Goal: Task Accomplishment & Management: Complete application form

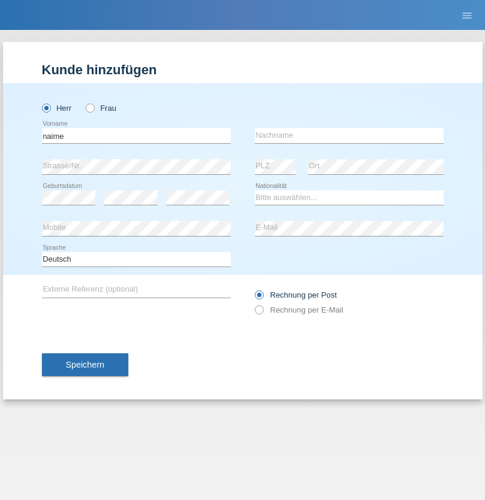
type input "naime"
click at [349, 135] on input "text" at bounding box center [349, 135] width 189 height 15
type input "llugiqi"
select select "CH"
radio input "true"
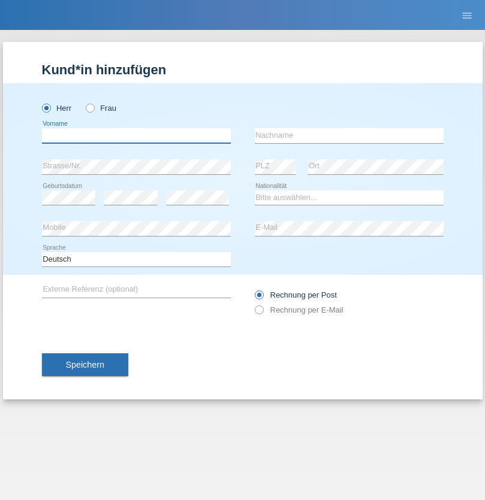
click at [136, 135] on input "text" at bounding box center [136, 135] width 189 height 15
type input "Shaban"
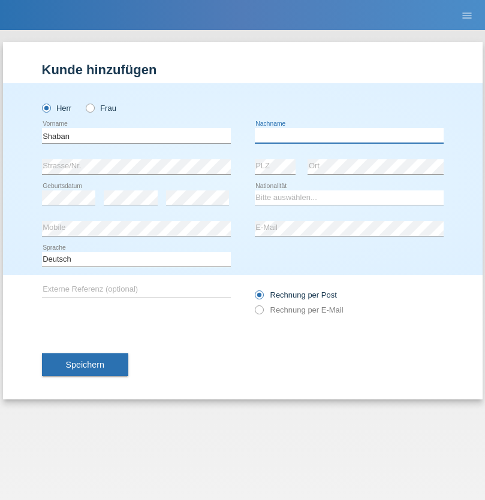
click at [349, 135] on input "text" at bounding box center [349, 135] width 189 height 15
type input "llugiqi"
select select "CH"
radio input "true"
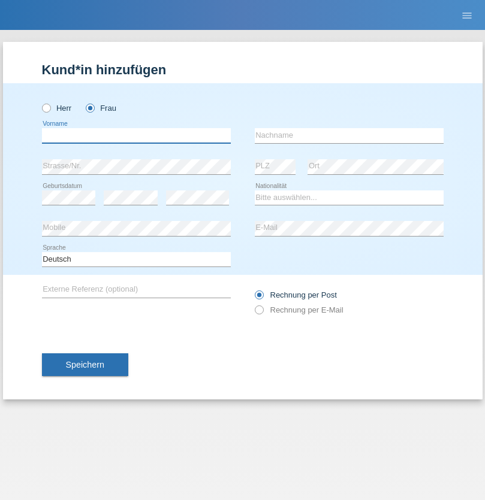
click at [136, 135] on input "text" at bounding box center [136, 135] width 189 height 15
type input "Nadin"
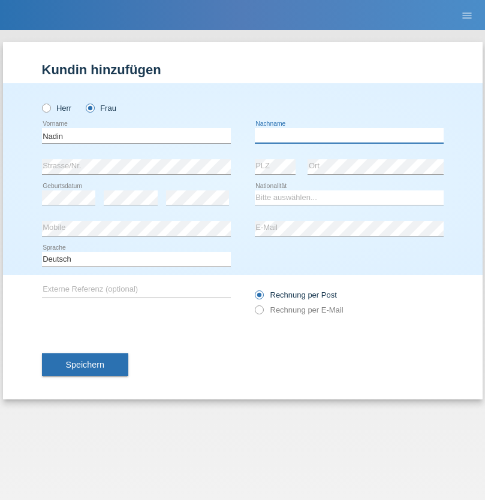
click at [349, 135] on input "text" at bounding box center [349, 135] width 189 height 15
type input "Ido"
select select "CH"
radio input "true"
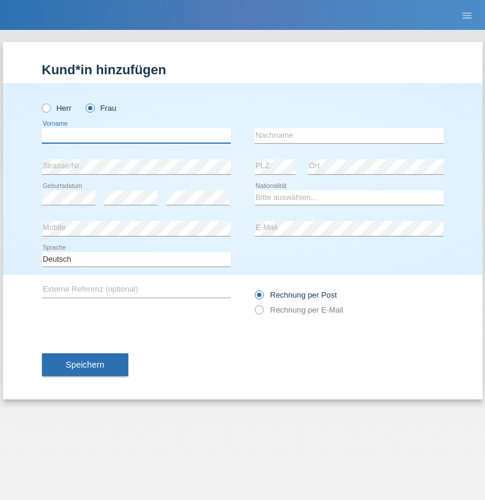
click at [136, 135] on input "text" at bounding box center [136, 135] width 189 height 15
type input "[PERSON_NAME]"
click at [349, 135] on input "text" at bounding box center [349, 135] width 189 height 15
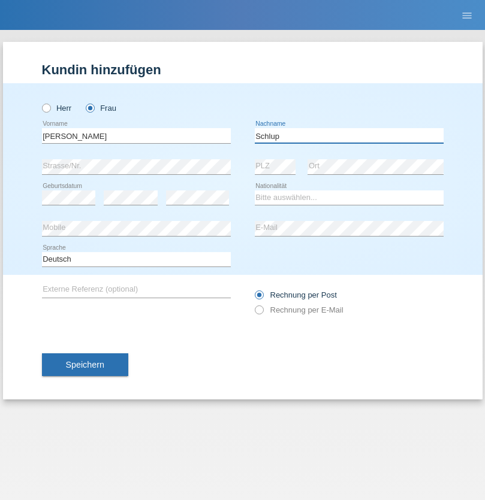
type input "Schlup"
select select "CH"
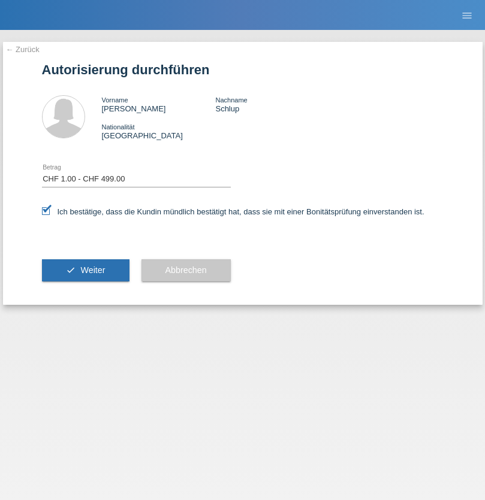
select select "1"
click at [85, 270] on span "Weiter" at bounding box center [92, 270] width 25 height 10
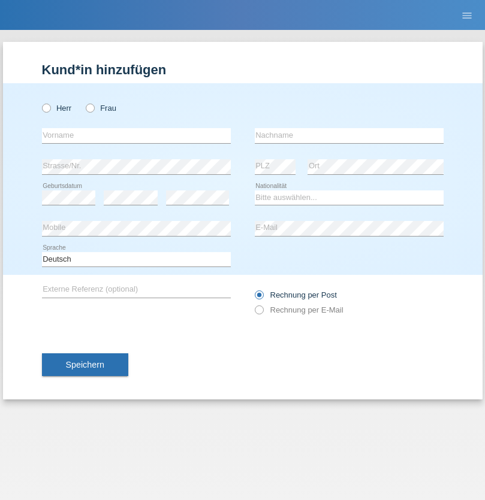
radio input "true"
click at [136, 135] on input "text" at bounding box center [136, 135] width 189 height 15
type input "[PERSON_NAME]"
click at [349, 135] on input "text" at bounding box center [349, 135] width 189 height 15
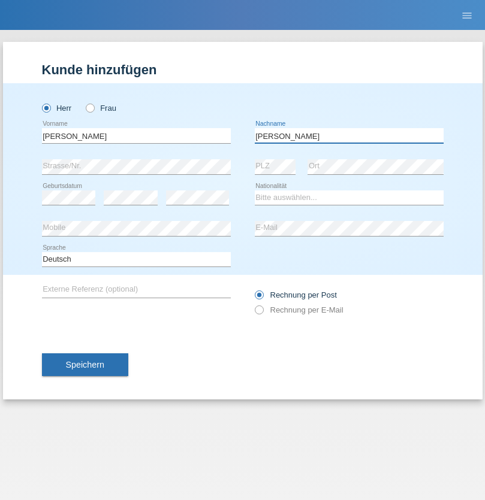
type input "[PERSON_NAME]"
select select "FR"
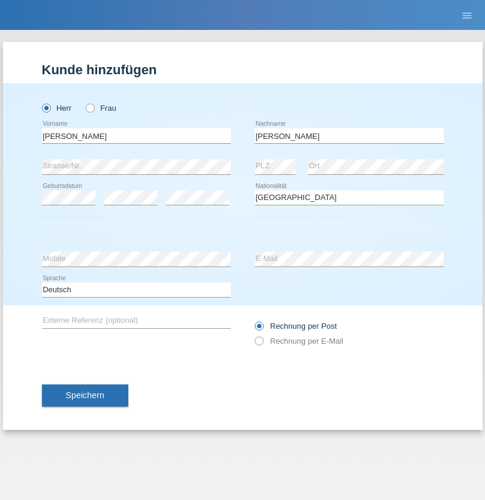
select select "C"
select select "04"
select select "2021"
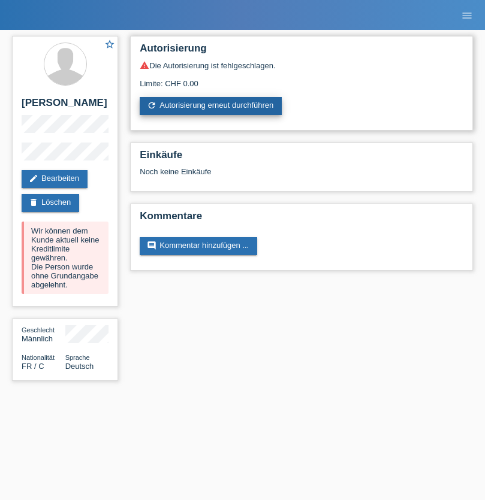
click at [211, 106] on link "refresh Autorisierung erneut durchführen" at bounding box center [211, 106] width 142 height 18
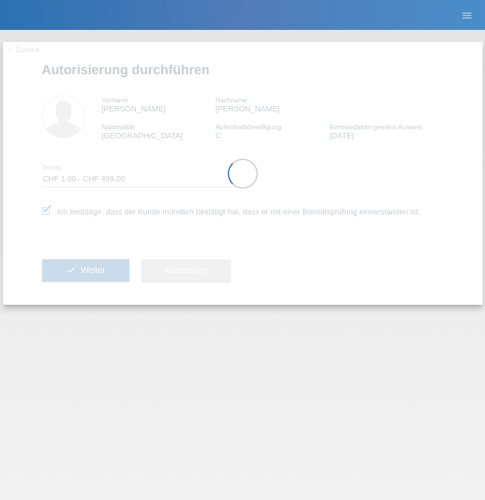
select select "1"
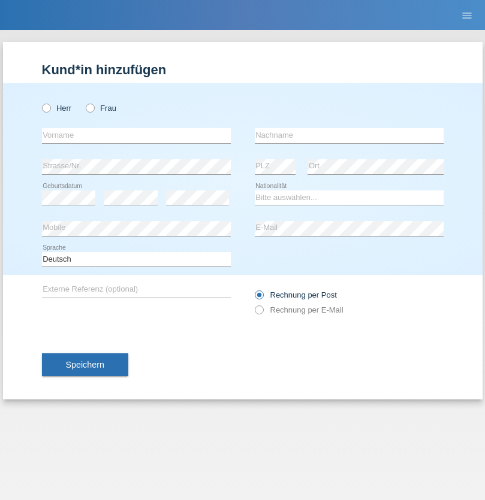
radio input "true"
click at [136, 135] on input "text" at bounding box center [136, 135] width 189 height 15
type input "Champing"
click at [349, 135] on input "text" at bounding box center [349, 135] width 189 height 15
type input "Malonga"
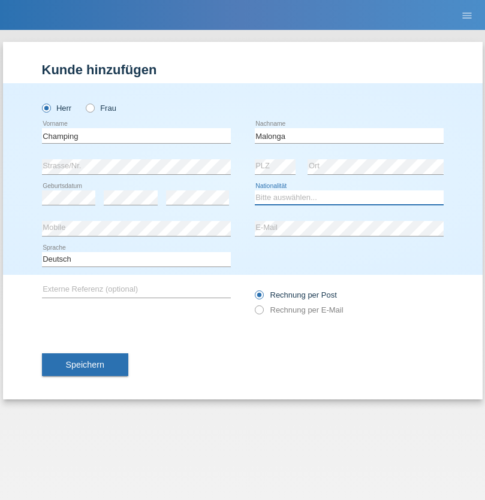
select select "CH"
radio input "true"
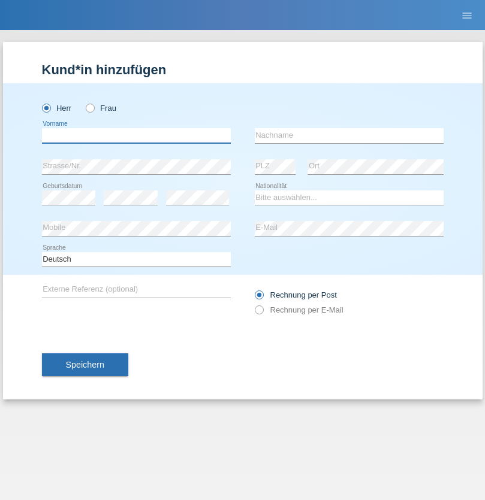
click at [136, 135] on input "text" at bounding box center [136, 135] width 189 height 15
type input "Djordjevic"
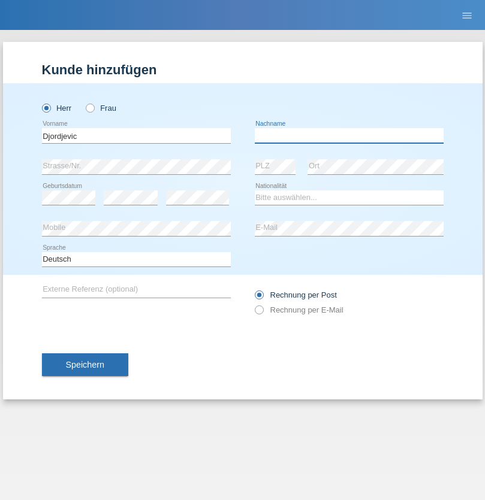
click at [349, 135] on input "text" at bounding box center [349, 135] width 189 height 15
type input "Radosav"
select select "RS"
select select "C"
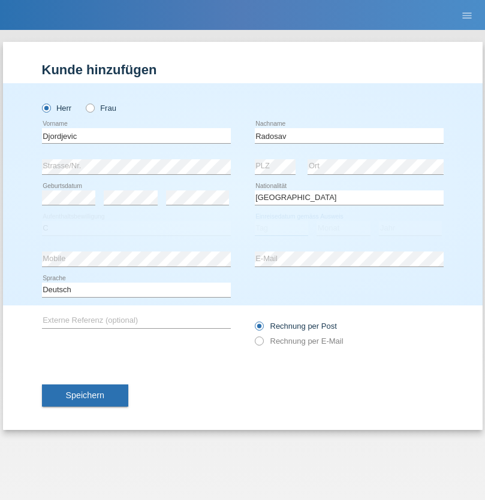
select select "10"
select select "03"
select select "1989"
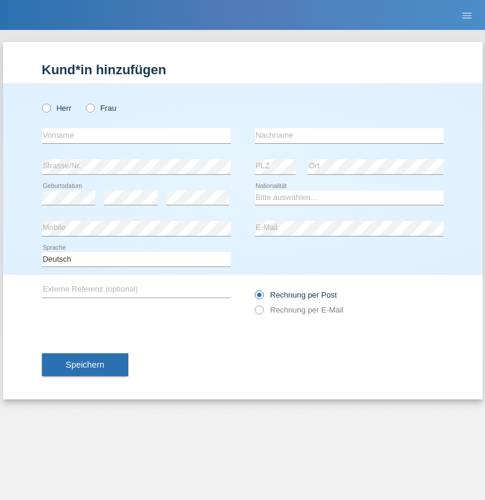
radio input "true"
click at [136, 135] on input "text" at bounding box center [136, 135] width 189 height 15
type input "Silvia"
click at [349, 135] on input "text" at bounding box center [349, 135] width 189 height 15
type input "Patera"
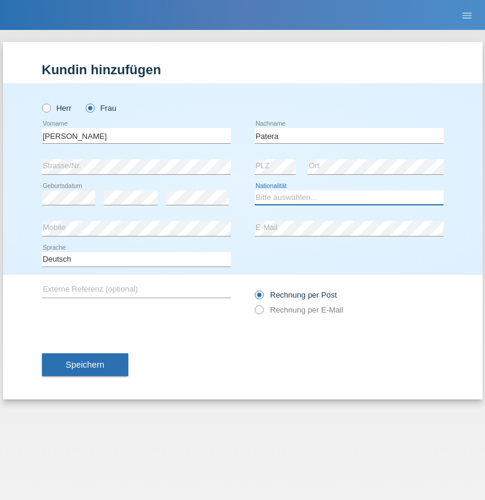
select select "CH"
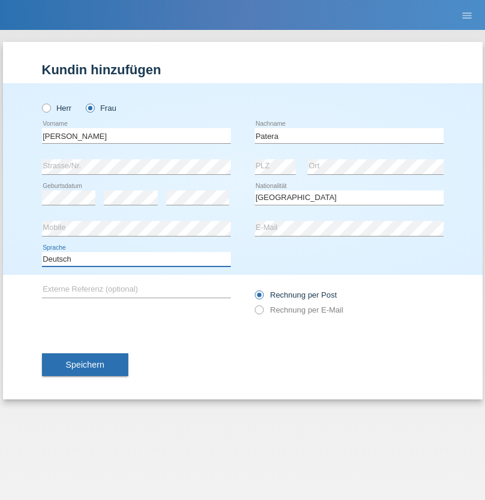
select select "en"
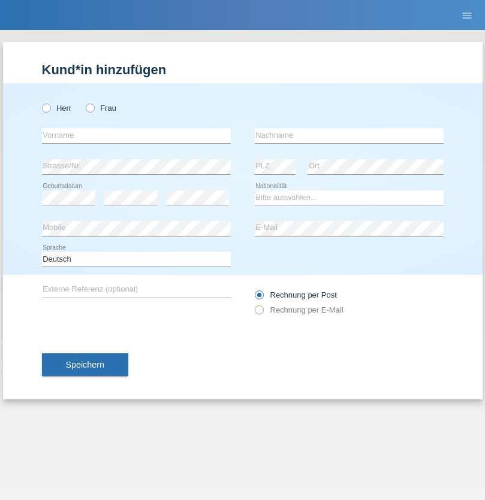
radio input "true"
click at [136, 135] on input "text" at bounding box center [136, 135] width 189 height 15
type input "Omar"
click at [349, 135] on input "text" at bounding box center [349, 135] width 189 height 15
type input "Sakhi"
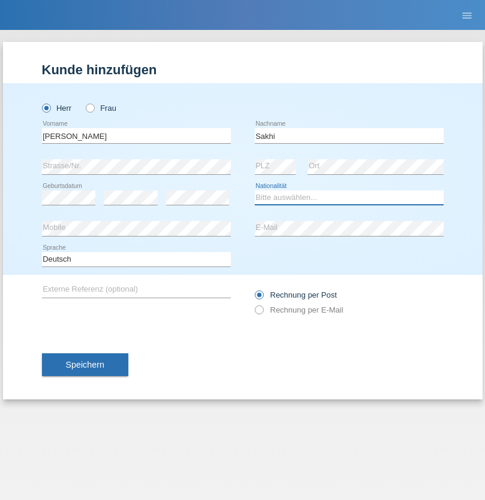
select select "IT"
select select "C"
select select "24"
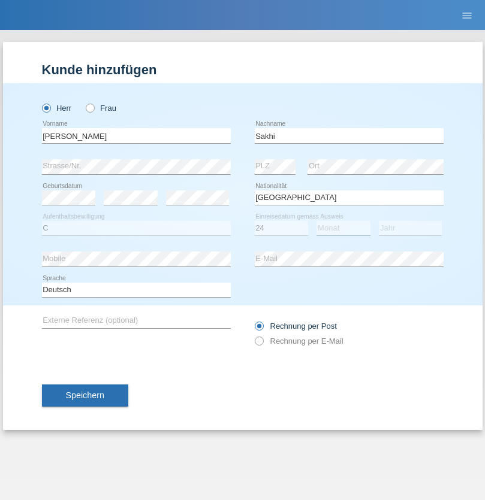
select select "10"
select select "2021"
